Goal: Task Accomplishment & Management: Use online tool/utility

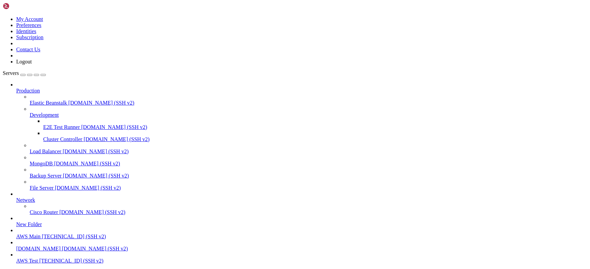
scroll to position [12643, 0]
drag, startPoint x: 252, startPoint y: 486, endPoint x: 45, endPoint y: 485, distance: 207.2
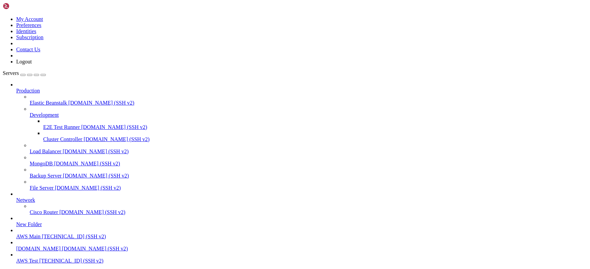
drag, startPoint x: 151, startPoint y: 581, endPoint x: 166, endPoint y: 587, distance: 16.4
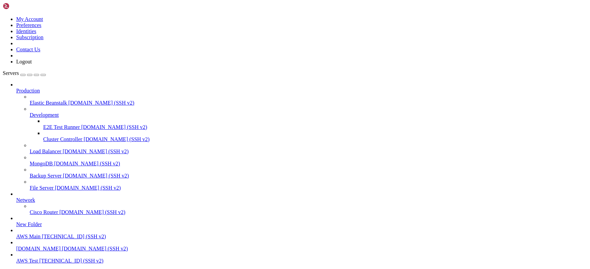
scroll to position [0, 0]
drag, startPoint x: 55, startPoint y: 527, endPoint x: 5, endPoint y: 528, distance: 49.6
copy span "15|HOT:7120894730.tg"
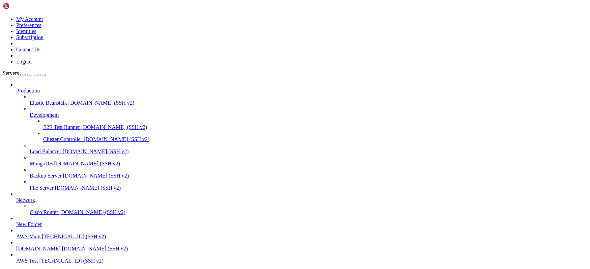
drag, startPoint x: 56, startPoint y: 465, endPoint x: 22, endPoint y: 467, distance: 33.8
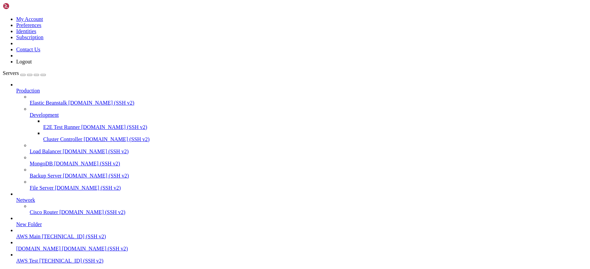
copy span "6604466204.tg"
drag, startPoint x: 75, startPoint y: 581, endPoint x: 23, endPoint y: 581, distance: 52.3
copy span "marianneashmen2023.tg"
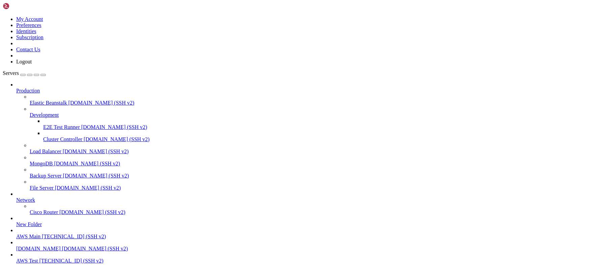
drag, startPoint x: 54, startPoint y: 604, endPoint x: 25, endPoint y: 604, distance: 29.4
copy span "[DOMAIN_NAME]"
drag, startPoint x: 53, startPoint y: 595, endPoint x: 23, endPoint y: 595, distance: 30.7
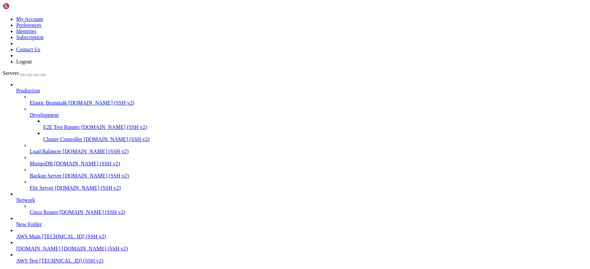
copy span "6940585459.tg"
drag, startPoint x: 56, startPoint y: 528, endPoint x: 22, endPoint y: 528, distance: 33.7
copy span "7102140491.tg"
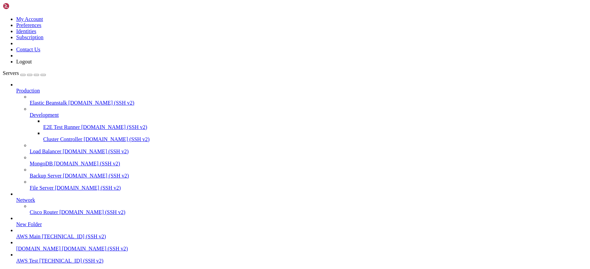
drag, startPoint x: 234, startPoint y: 543, endPoint x: 24, endPoint y: 543, distance: 210.2
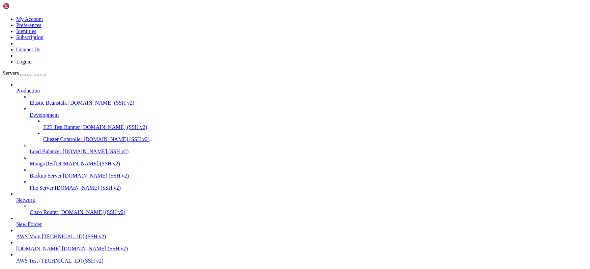
drag, startPoint x: 67, startPoint y: 518, endPoint x: 26, endPoint y: 520, distance: 41.2
copy x-row "HOT:7172099326.tg"
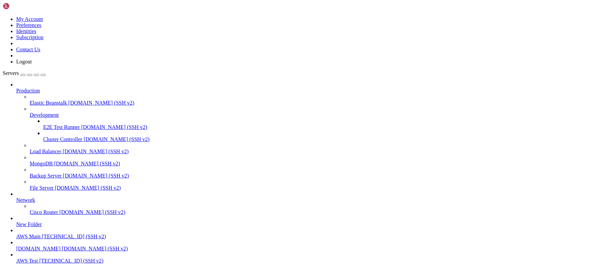
drag, startPoint x: 61, startPoint y: 508, endPoint x: 25, endPoint y: 510, distance: 36.1
copy x-row "HOT:7172099326.tg"
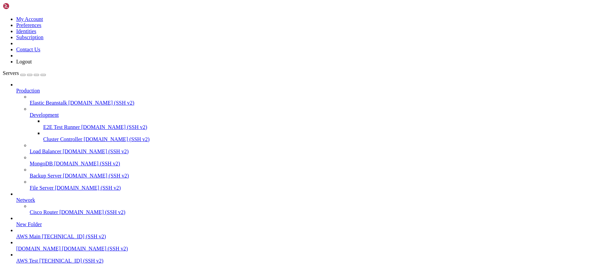
drag, startPoint x: 54, startPoint y: 617, endPoint x: 19, endPoint y: 619, distance: 35.2
copy span "7172099326.tg"
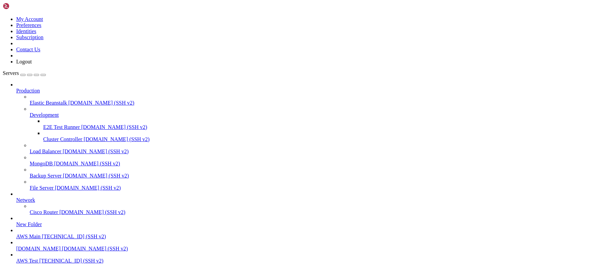
copy span "7172099326.tg"
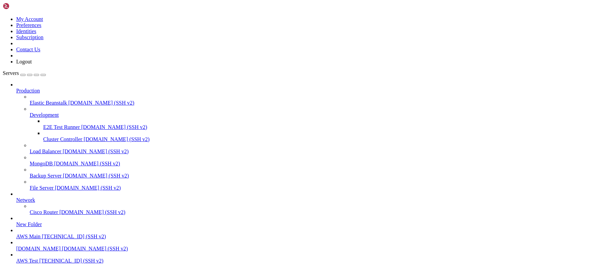
scroll to position [36510, 0]
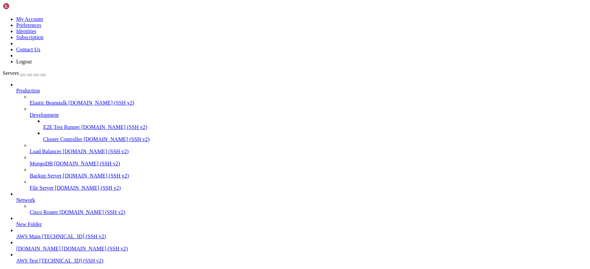
scroll to position [37550, 0]
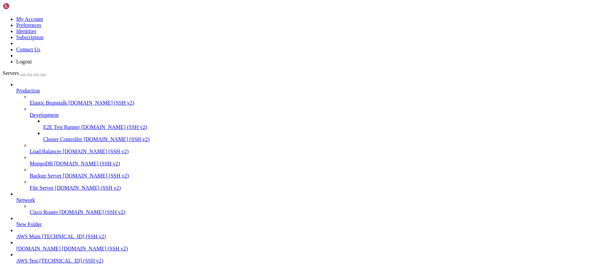
drag, startPoint x: 51, startPoint y: 504, endPoint x: 19, endPoint y: 503, distance: 31.7
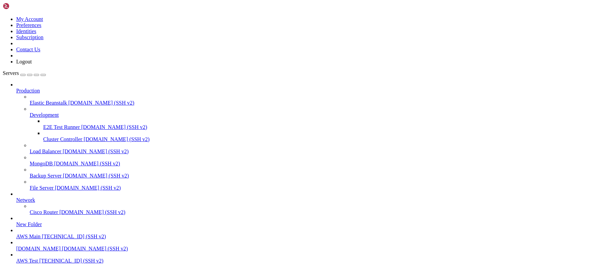
drag, startPoint x: 51, startPoint y: 482, endPoint x: 20, endPoint y: 480, distance: 30.7
drag, startPoint x: 73, startPoint y: 510, endPoint x: 23, endPoint y: 508, distance: 50.3
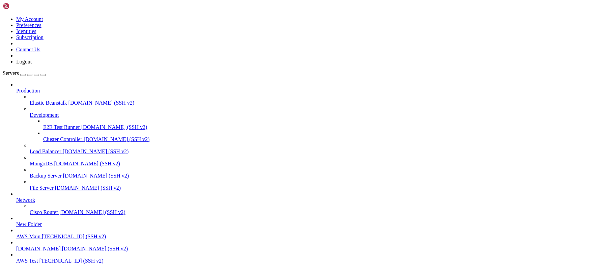
drag, startPoint x: 52, startPoint y: 519, endPoint x: 21, endPoint y: 519, distance: 31.0
drag, startPoint x: 55, startPoint y: 555, endPoint x: 23, endPoint y: 555, distance: 32.1
drag, startPoint x: 78, startPoint y: 590, endPoint x: 22, endPoint y: 589, distance: 56.4
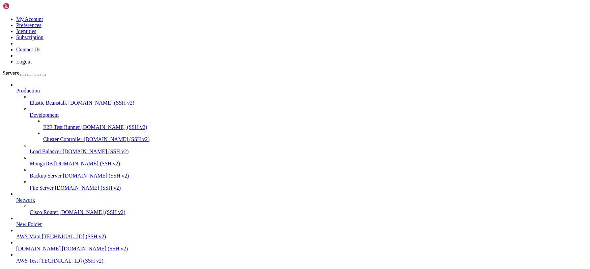
drag, startPoint x: 49, startPoint y: 514, endPoint x: 46, endPoint y: 519, distance: 6.3
drag, startPoint x: 52, startPoint y: 515, endPoint x: 21, endPoint y: 515, distance: 31.4
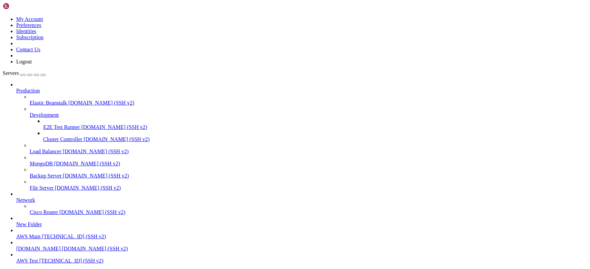
drag, startPoint x: 51, startPoint y: 534, endPoint x: 20, endPoint y: 533, distance: 31.7
drag, startPoint x: 53, startPoint y: 500, endPoint x: 44, endPoint y: 499, distance: 9.2
drag, startPoint x: 57, startPoint y: 500, endPoint x: 34, endPoint y: 498, distance: 23.4
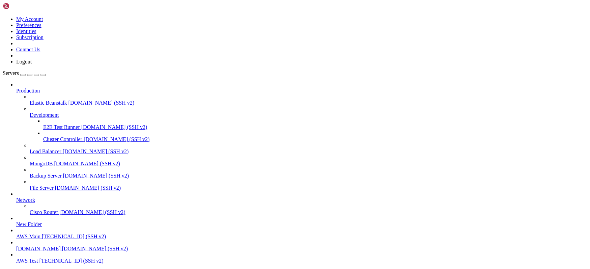
drag, startPoint x: 55, startPoint y: 500, endPoint x: 22, endPoint y: 500, distance: 32.4
copy span "[DOMAIN_NAME]"
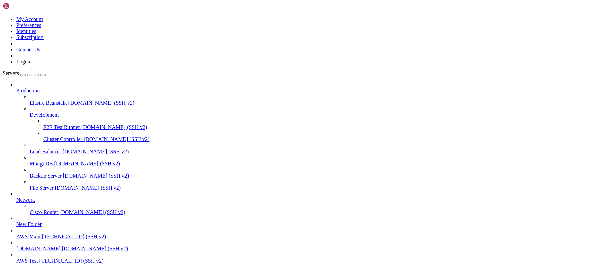
drag, startPoint x: 55, startPoint y: 523, endPoint x: 22, endPoint y: 523, distance: 32.7
copy span "[DOMAIN_NAME]"
drag, startPoint x: 31, startPoint y: 553, endPoint x: 25, endPoint y: 557, distance: 7.0
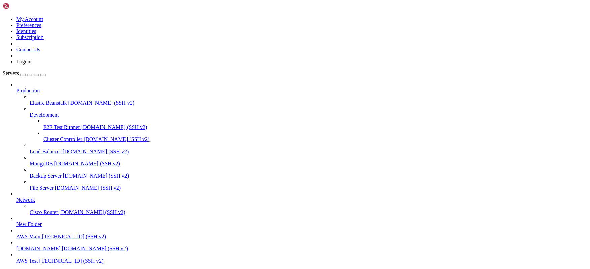
drag, startPoint x: 29, startPoint y: 552, endPoint x: 20, endPoint y: 552, distance: 9.8
copy span "Ayen"
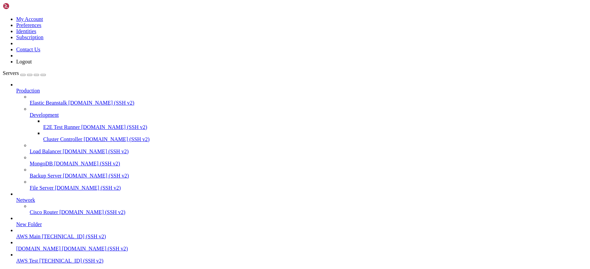
drag, startPoint x: 53, startPoint y: 514, endPoint x: 22, endPoint y: 514, distance: 30.7
copy span "[DOMAIN_NAME]"
drag, startPoint x: 54, startPoint y: 575, endPoint x: 22, endPoint y: 574, distance: 32.1
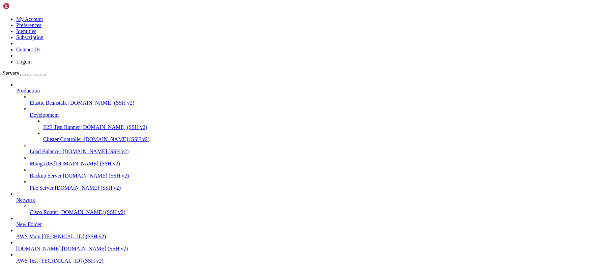
copy span "[DOMAIN_NAME]"
